Goal: Complete application form

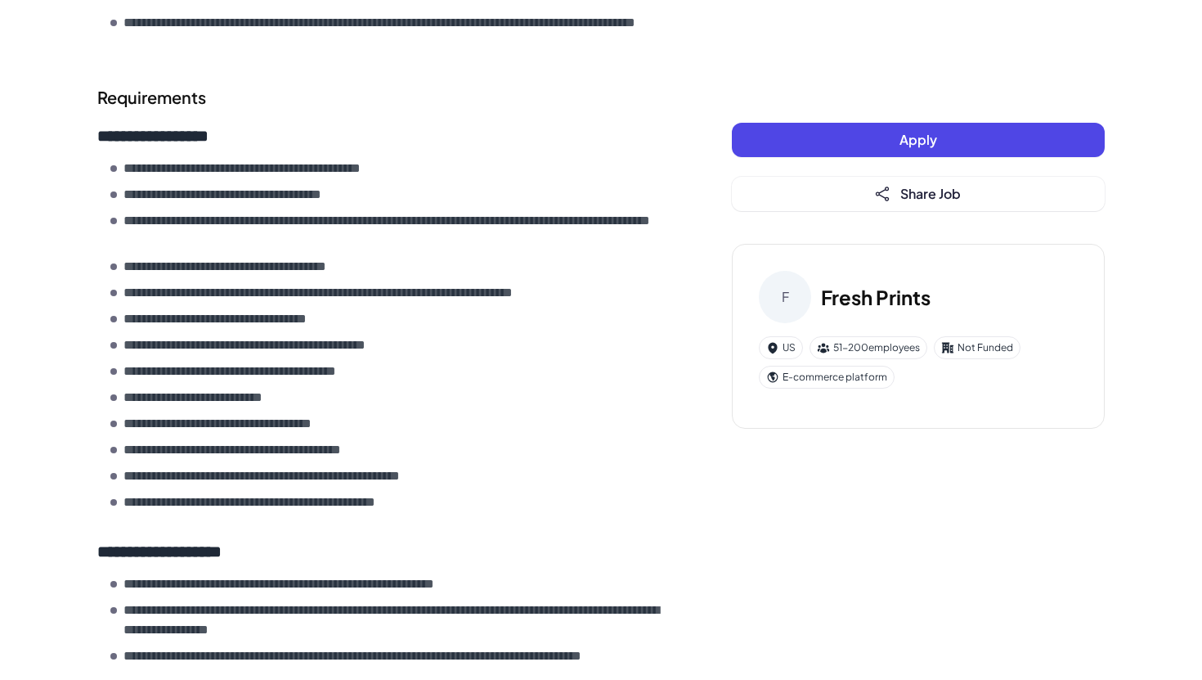
scroll to position [1353, 0]
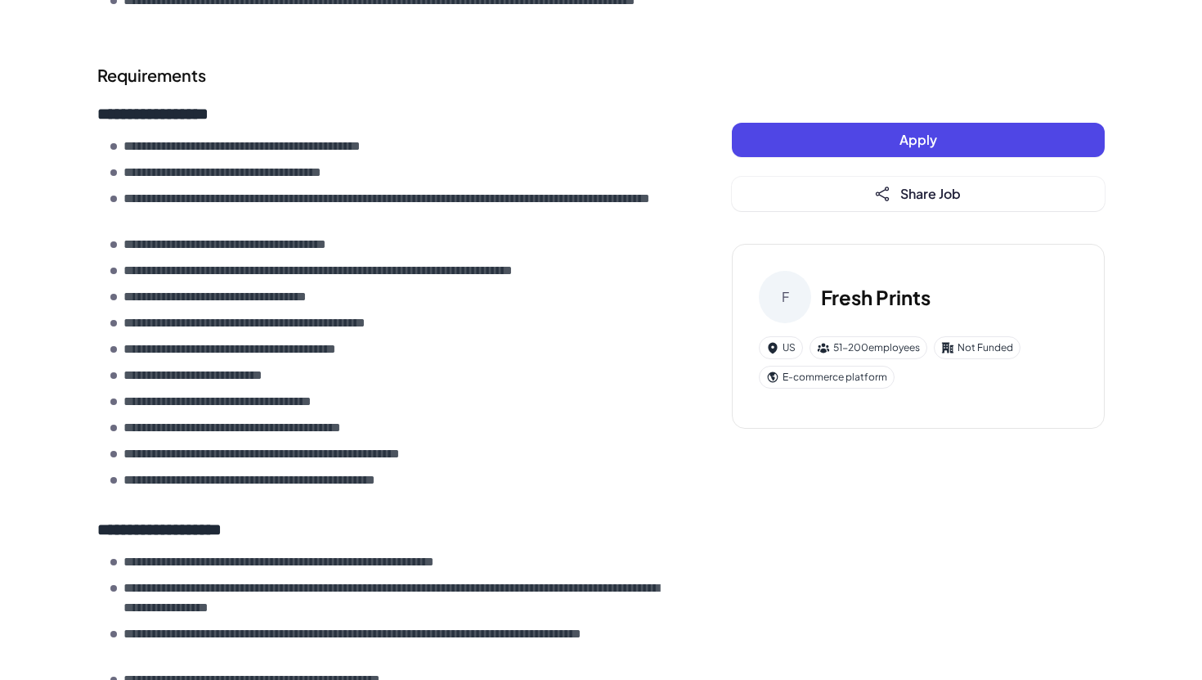
click at [822, 145] on button "Apply" at bounding box center [918, 140] width 373 height 34
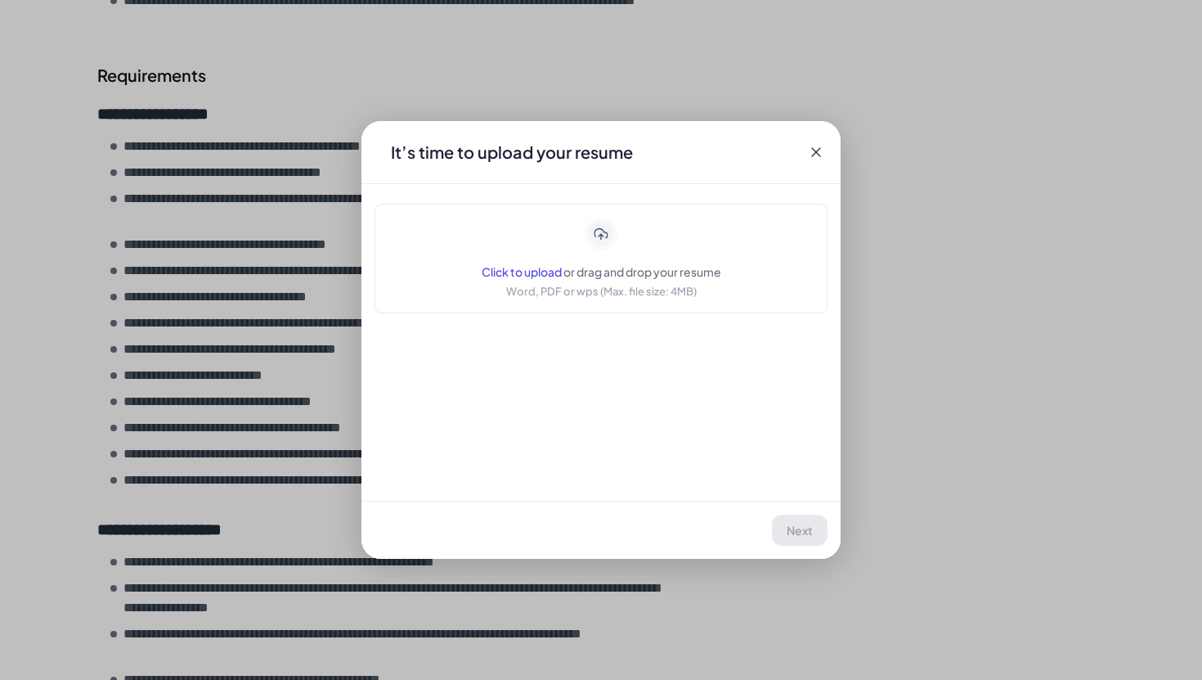
click at [578, 273] on span "or drag and drop your resume" at bounding box center [642, 271] width 158 height 15
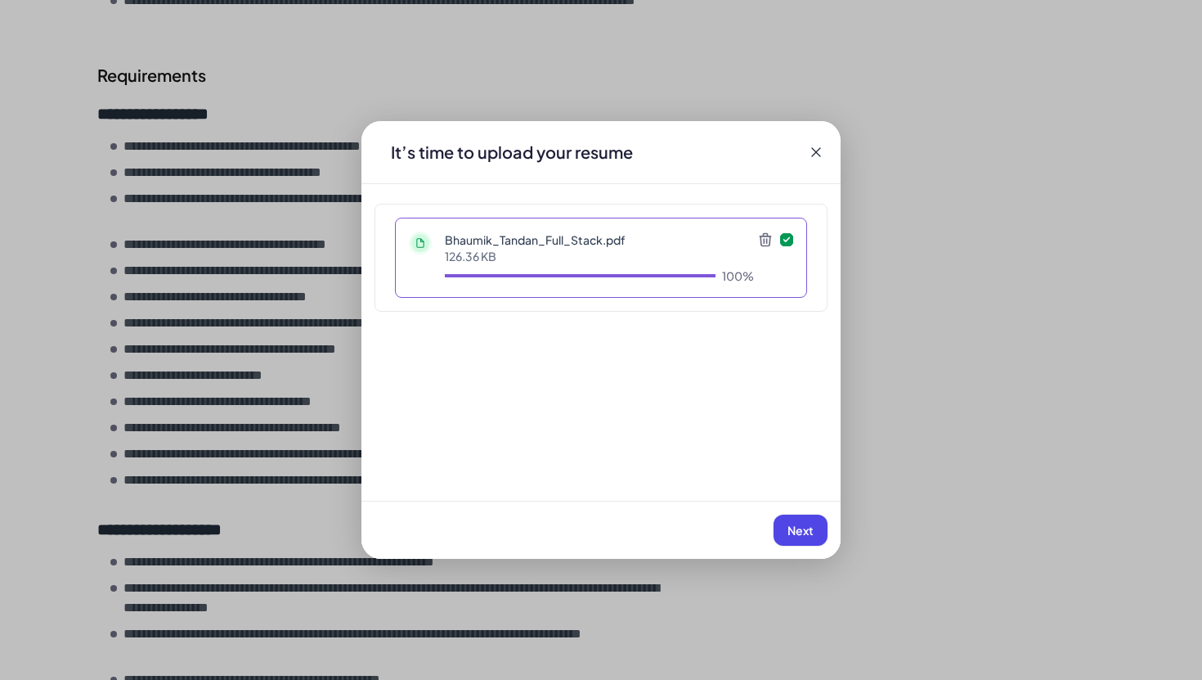
click at [803, 527] on span "Next" at bounding box center [801, 530] width 26 height 15
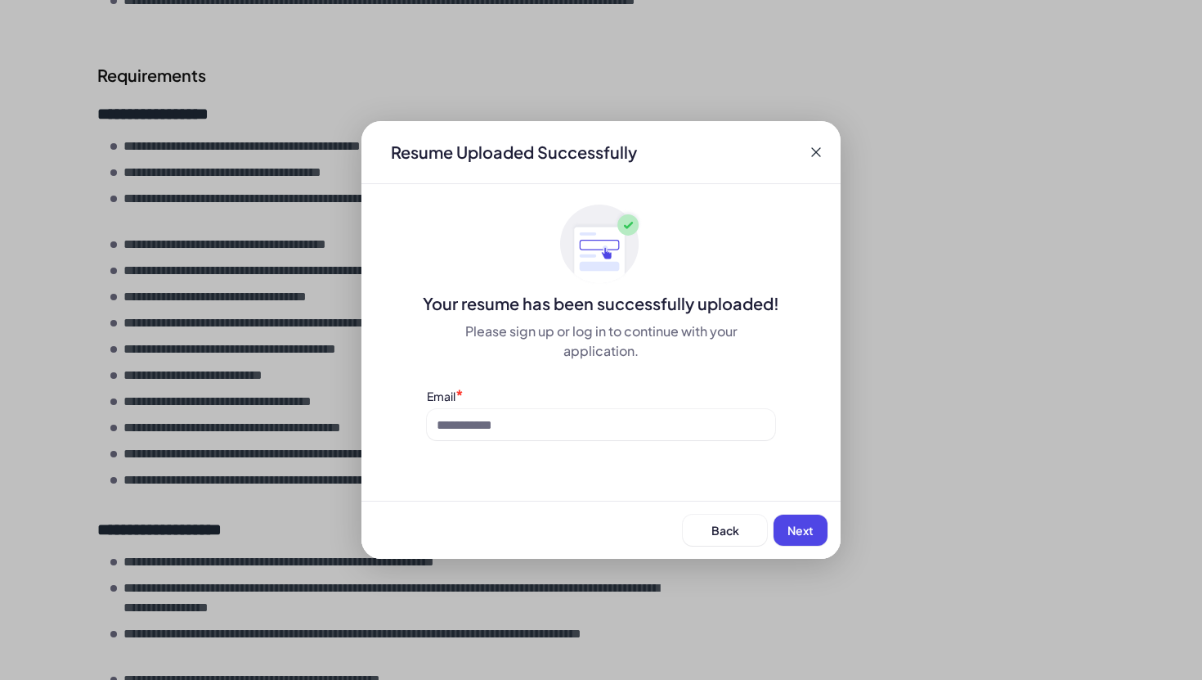
click at [815, 527] on button "Next" at bounding box center [801, 529] width 54 height 31
click at [645, 424] on input at bounding box center [601, 424] width 348 height 31
type input "**********"
click at [780, 525] on button "Next" at bounding box center [801, 529] width 54 height 31
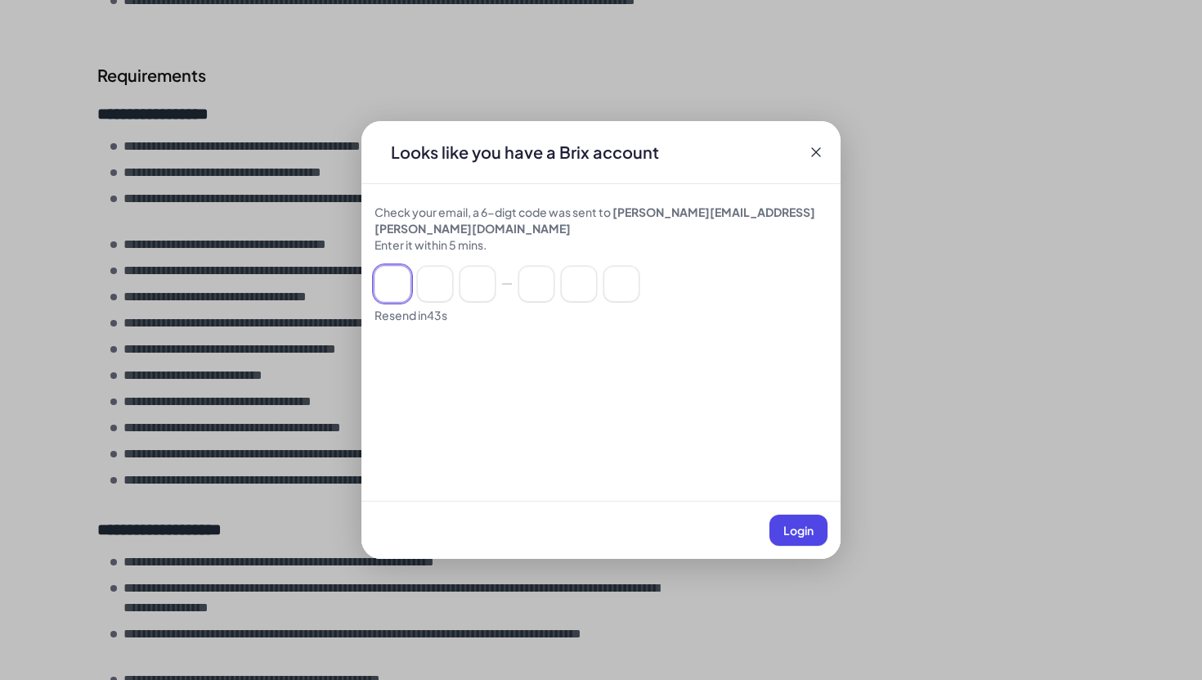
click at [393, 269] on input at bounding box center [393, 284] width 36 height 36
paste input "******"
type input "*"
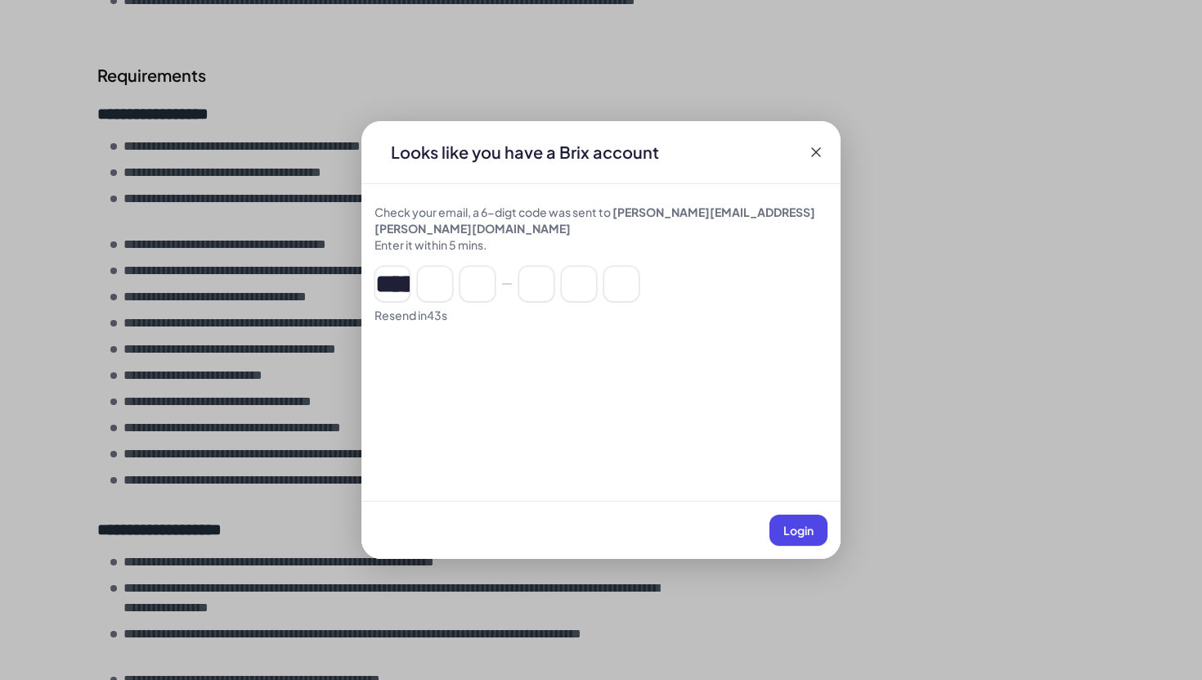
type input "*"
click at [793, 528] on span "Login" at bounding box center [798, 530] width 30 height 15
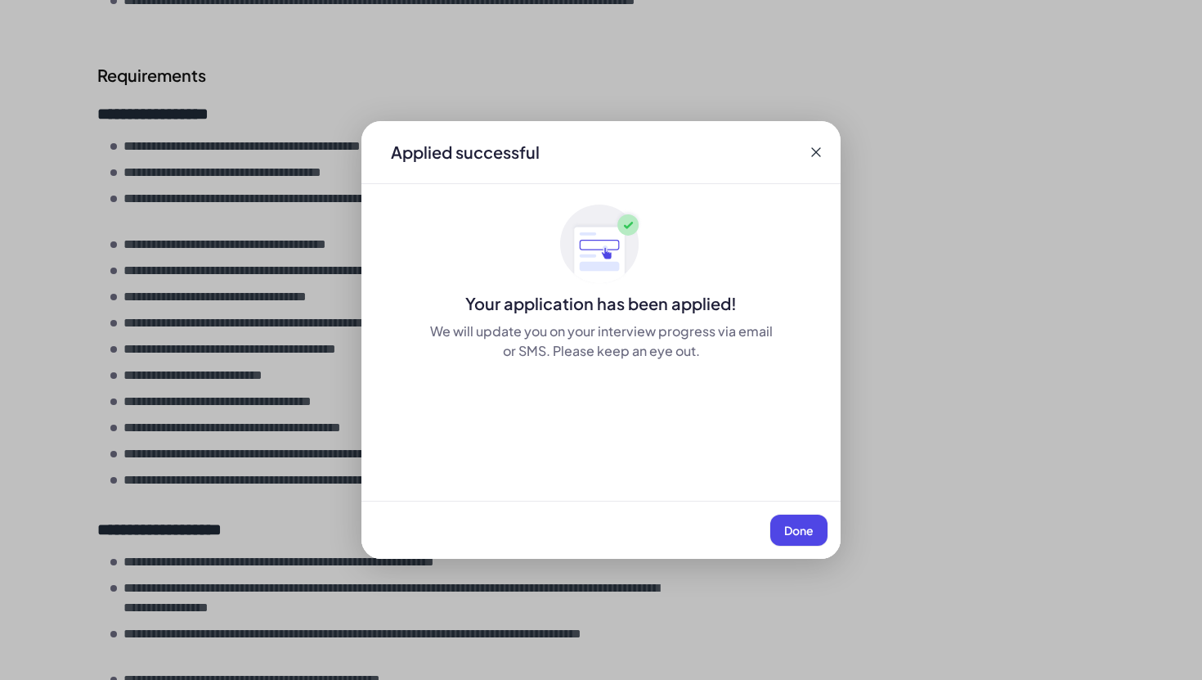
click at [815, 156] on icon at bounding box center [816, 152] width 16 height 16
